Goal: Find specific page/section: Find specific page/section

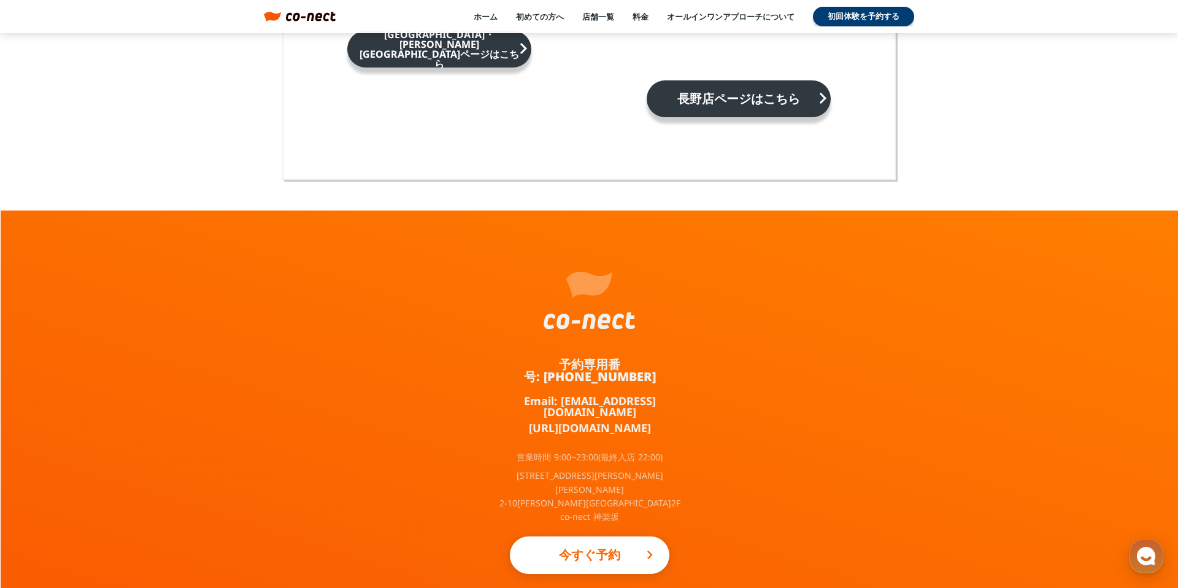
scroll to position [8026, 0]
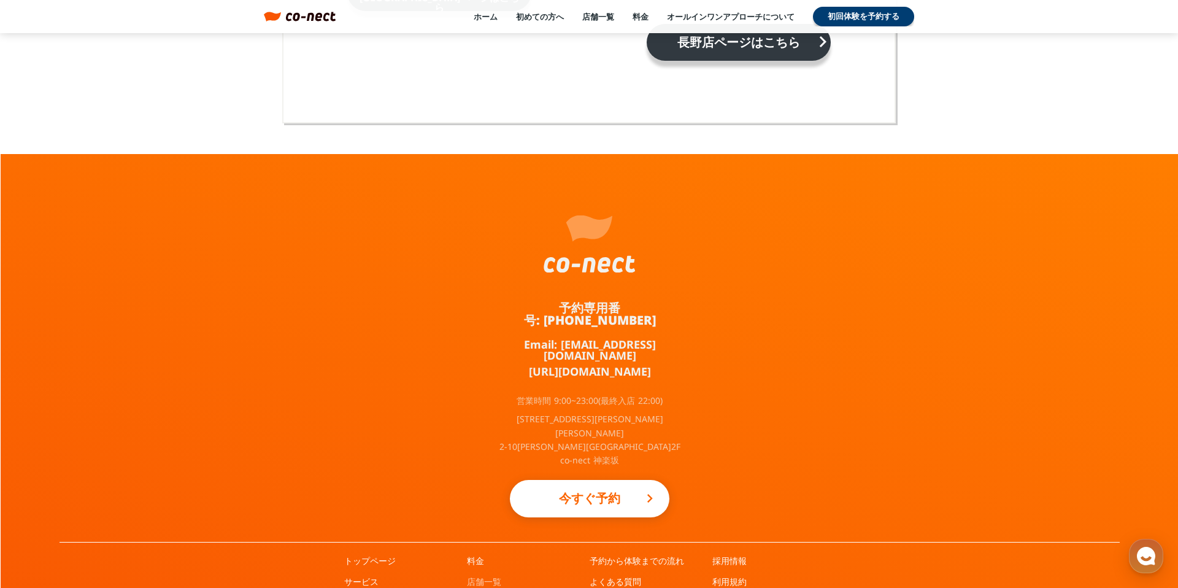
click at [487, 575] on link "店舗一覧" at bounding box center [484, 581] width 34 height 12
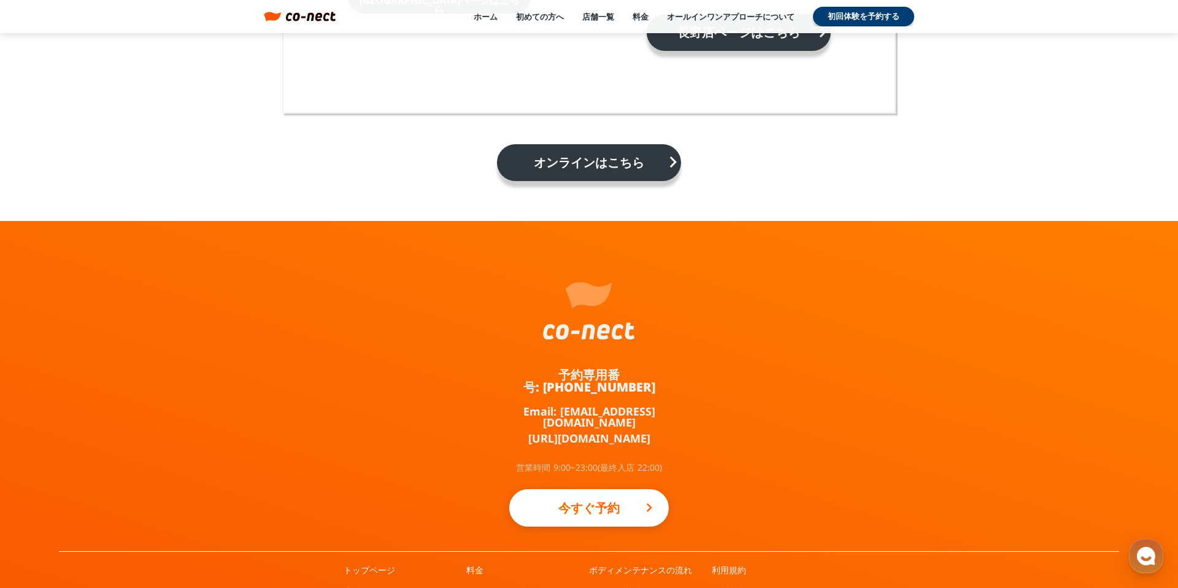
scroll to position [2086, 0]
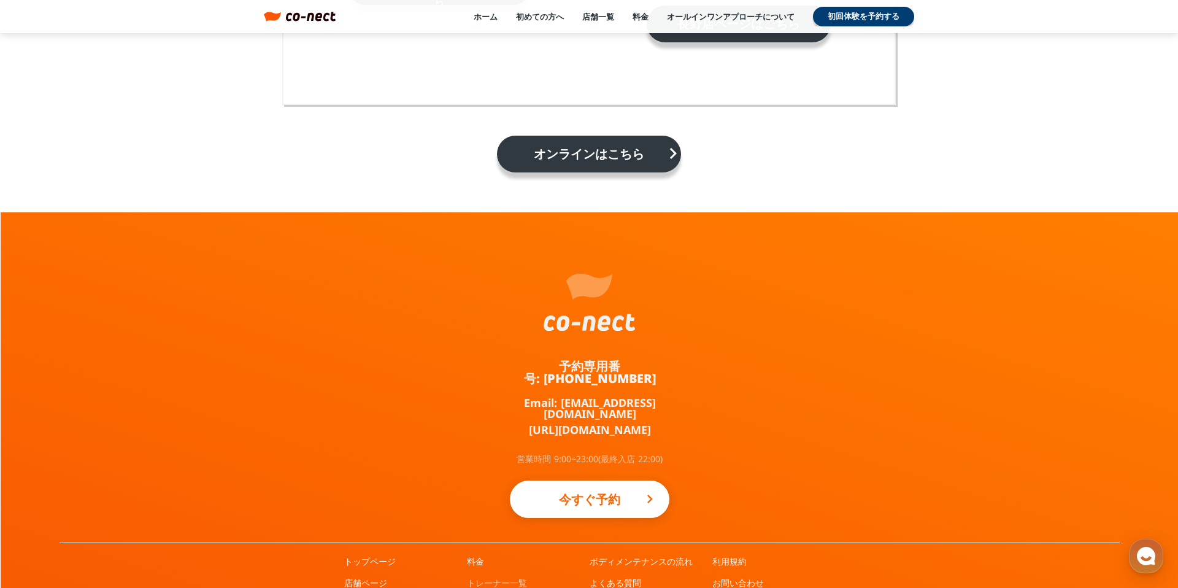
click at [496, 577] on link "トレーナー一覧" at bounding box center [497, 583] width 60 height 12
